Goal: Information Seeking & Learning: Understand process/instructions

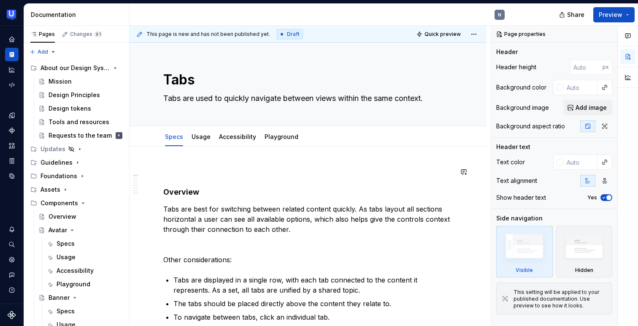
scroll to position [354, 0]
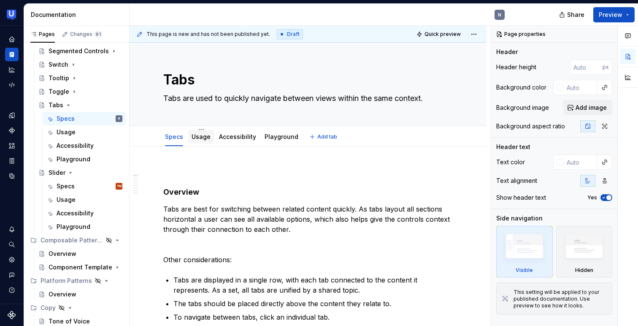
click at [200, 137] on link "Usage" at bounding box center [200, 136] width 19 height 7
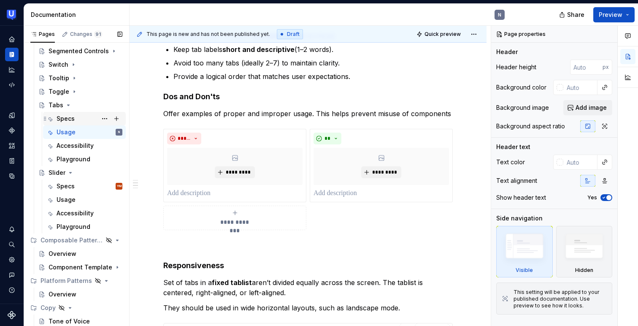
scroll to position [345, 0]
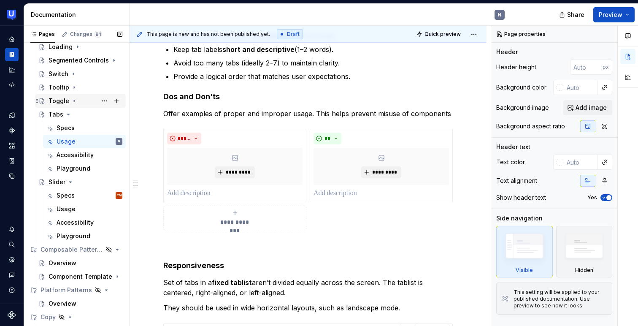
click at [62, 95] on div "Toggle" at bounding box center [85, 101] width 74 height 12
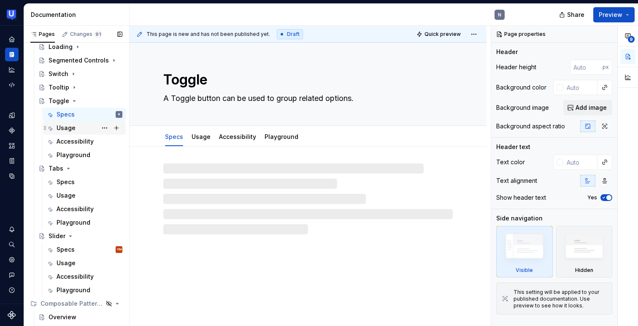
click at [68, 124] on div "Usage" at bounding box center [66, 128] width 19 height 8
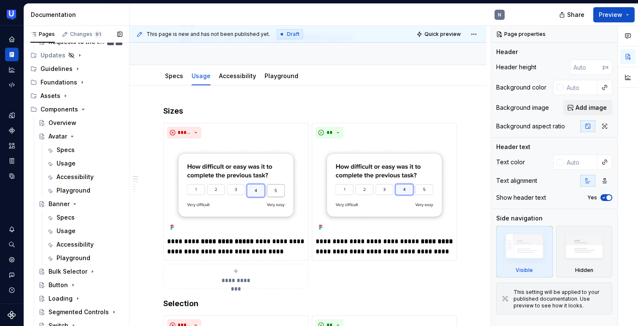
scroll to position [93, 0]
click at [84, 159] on div "Usage" at bounding box center [90, 164] width 66 height 12
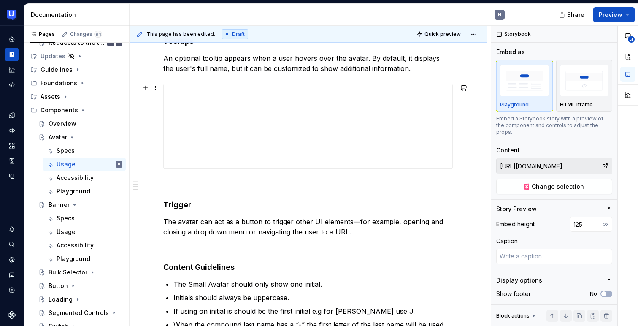
scroll to position [595, 0]
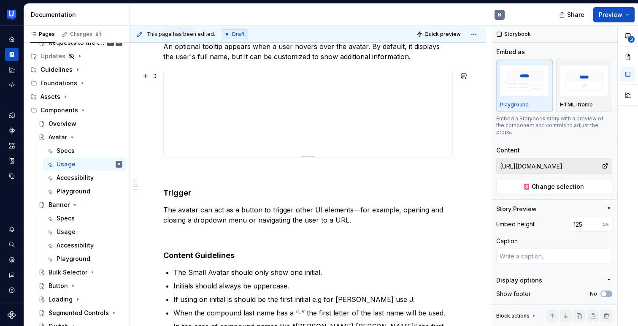
type textarea "*"
type input "[URL][DOMAIN_NAME]"
type input "200"
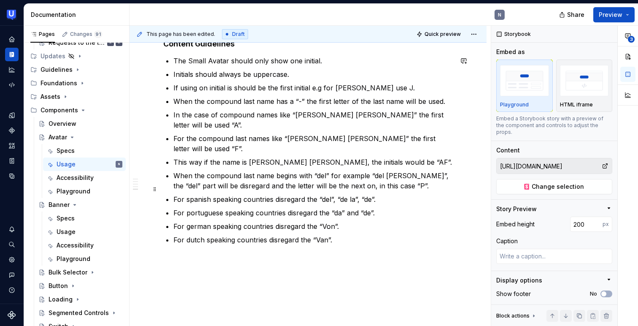
scroll to position [822, 0]
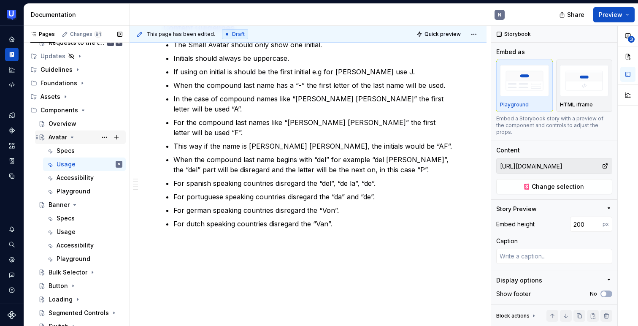
click at [61, 139] on div "Avatar" at bounding box center [57, 137] width 19 height 8
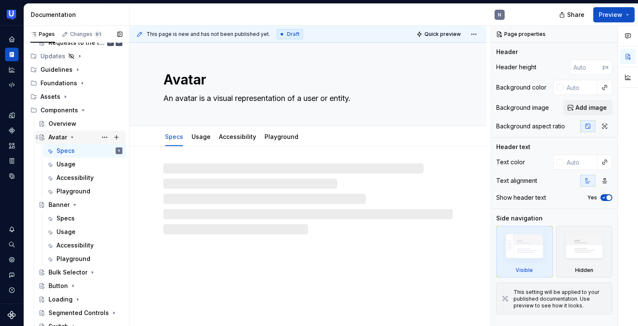
click at [70, 136] on icon "Page tree" at bounding box center [72, 137] width 7 height 7
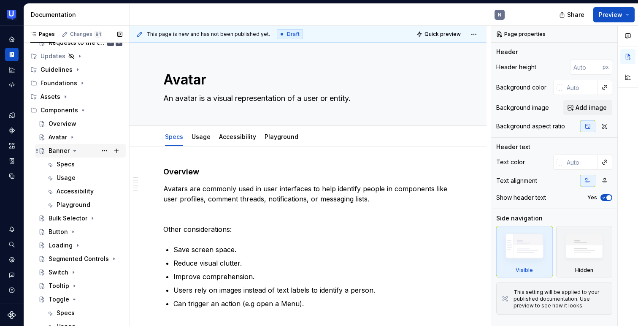
click at [74, 153] on icon "Page tree" at bounding box center [74, 150] width 7 height 7
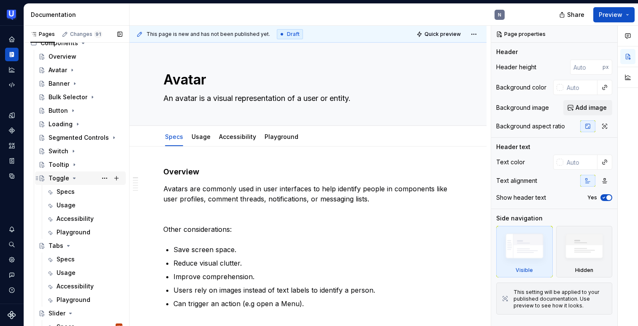
scroll to position [191, 0]
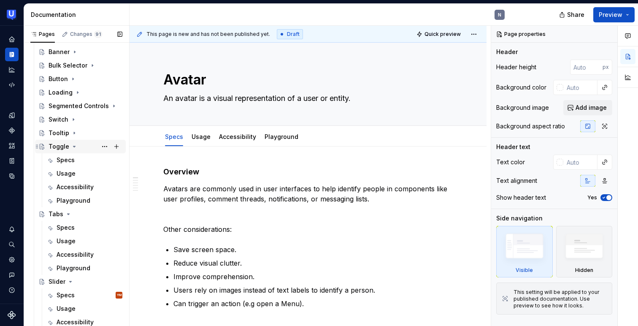
click at [73, 145] on icon "Page tree" at bounding box center [74, 146] width 7 height 7
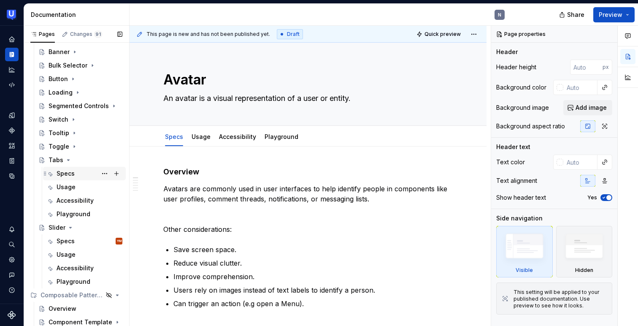
scroll to position [205, 0]
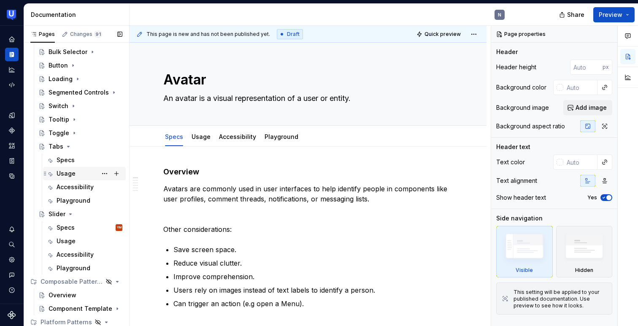
click at [74, 174] on div "Usage" at bounding box center [66, 173] width 19 height 8
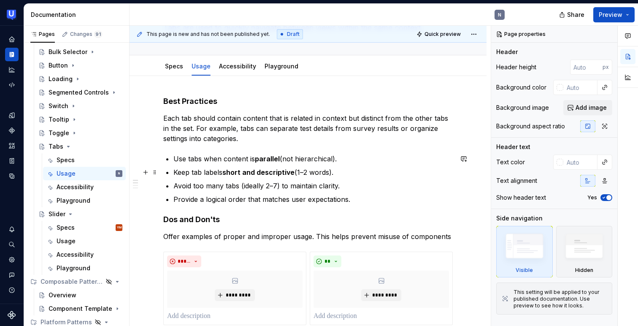
scroll to position [64, 0]
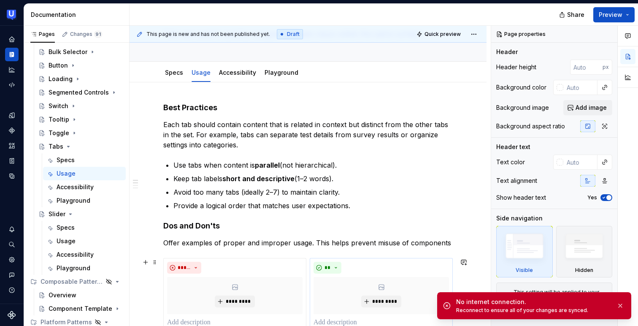
type textarea "*"
